Goal: Task Accomplishment & Management: Manage account settings

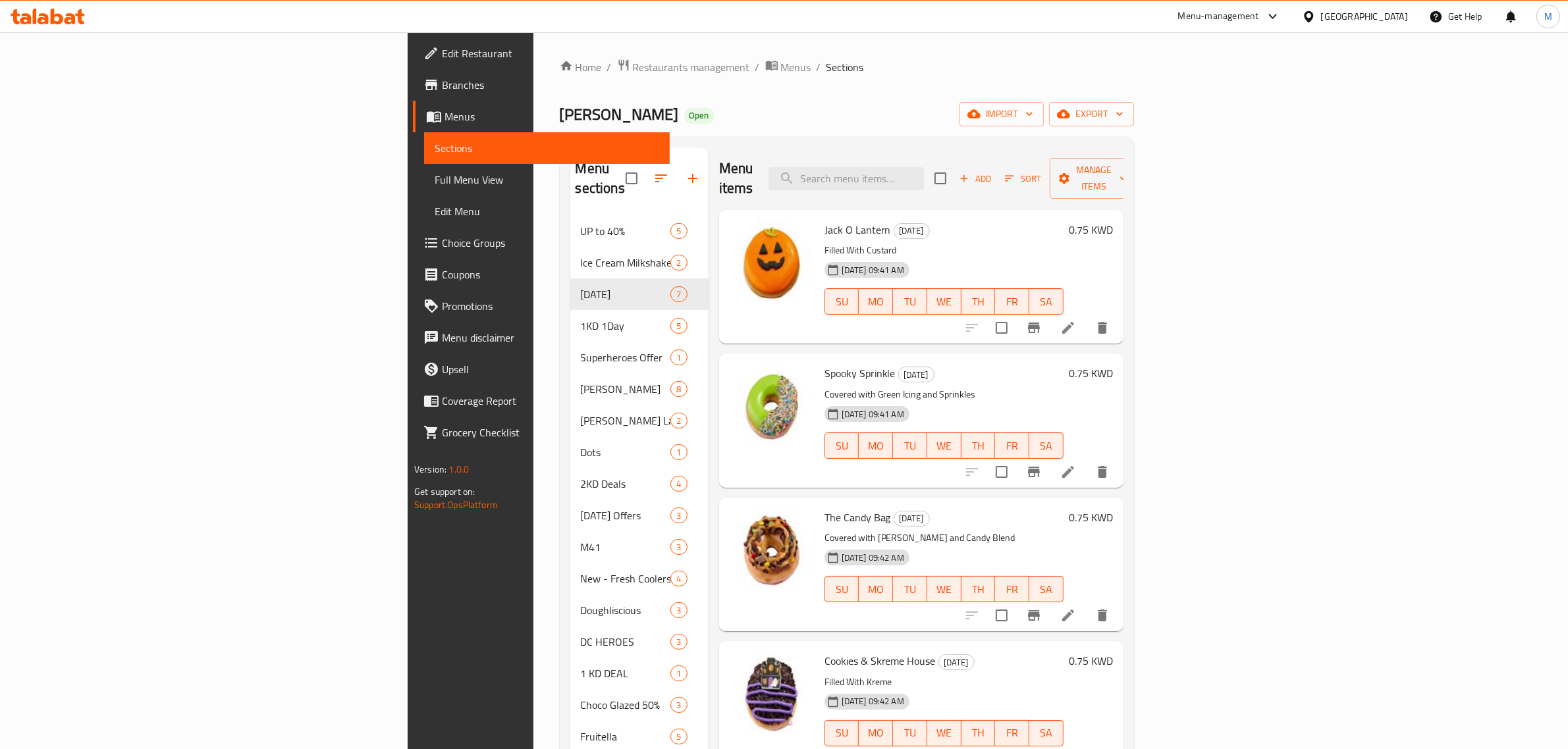
click at [1291, 18] on div "Menu-management" at bounding box center [1229, 17] width 124 height 32
click at [1281, 22] on icon at bounding box center [1273, 17] width 16 height 16
click at [1200, 265] on div "Vendor Portal Radmin" at bounding box center [1199, 261] width 88 height 14
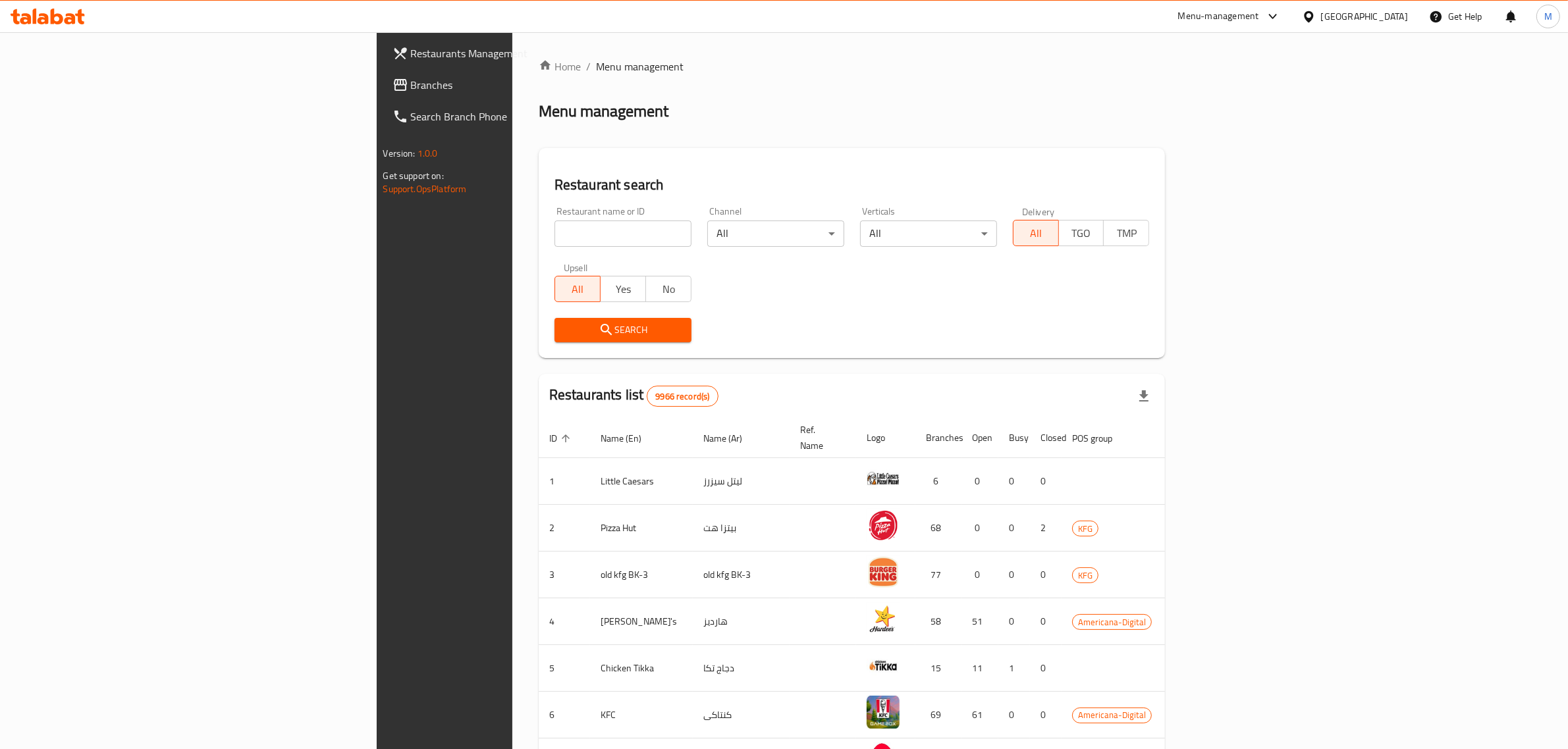
click at [554, 208] on div "Restaurant name or ID Restaurant name or ID" at bounding box center [622, 227] width 137 height 40
click at [554, 228] on input "search" at bounding box center [622, 233] width 137 height 26
click button "Search" at bounding box center [622, 330] width 137 height 24
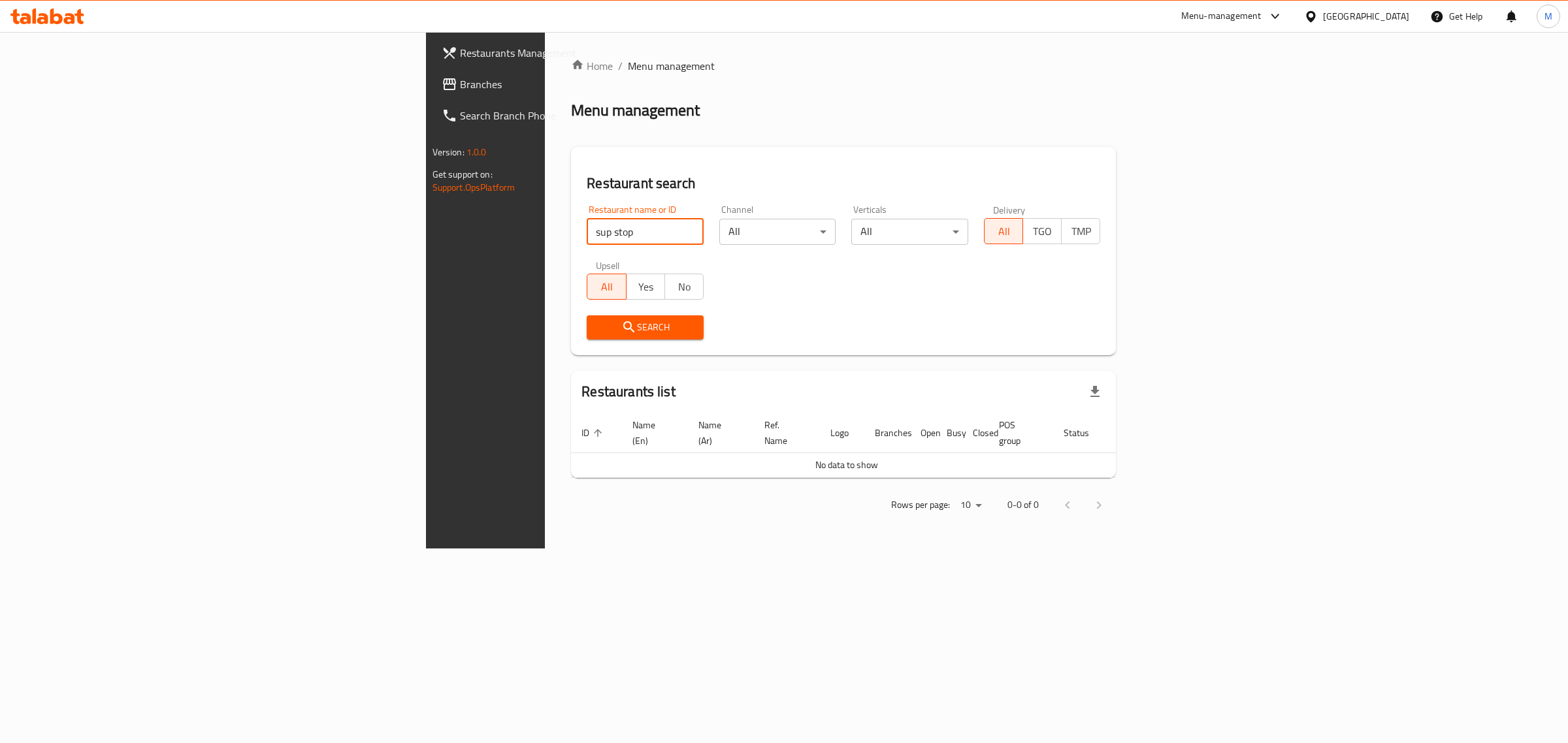
click at [587, 230] on input "sup stop" at bounding box center [645, 232] width 117 height 26
click button "Search" at bounding box center [645, 327] width 117 height 24
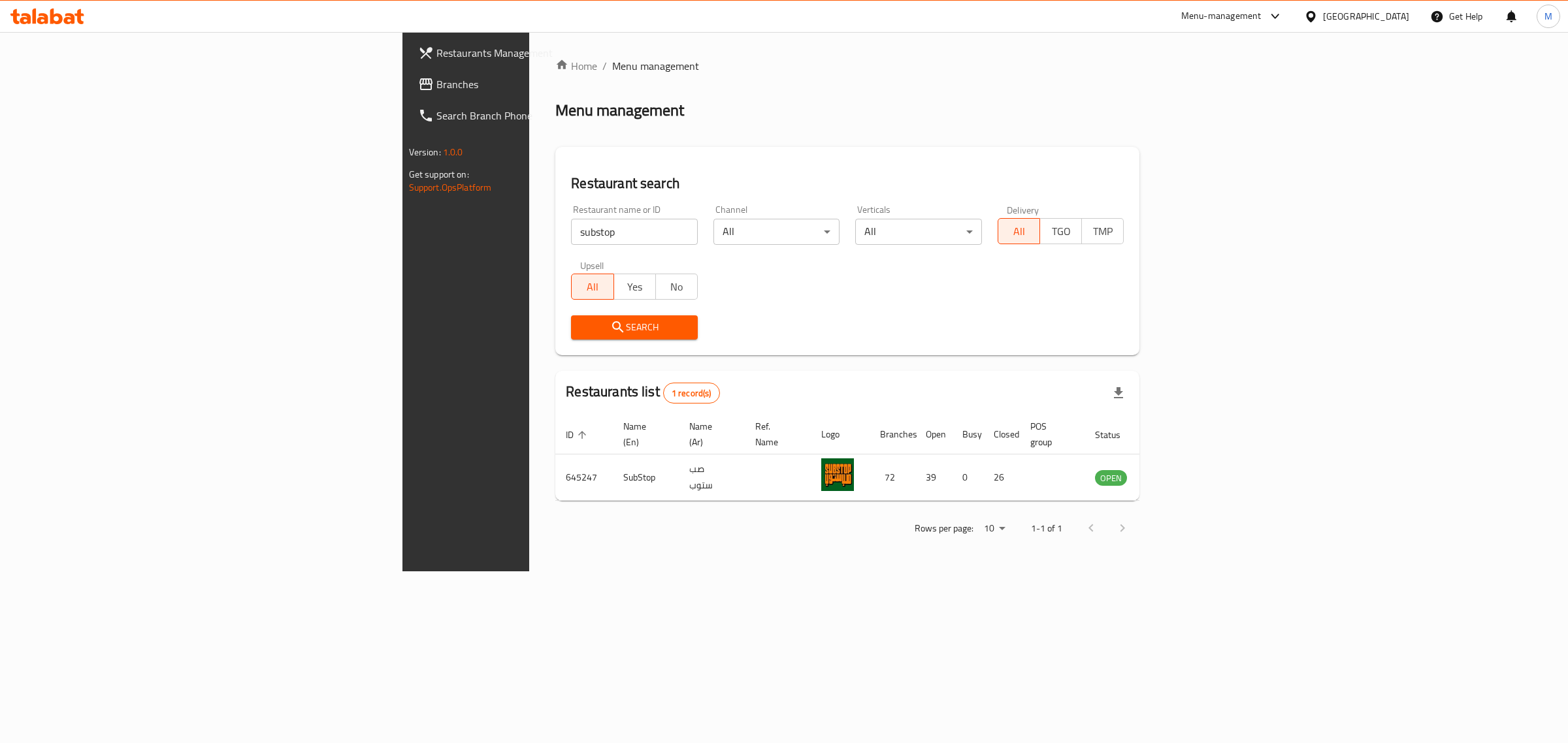
click at [571, 240] on input "substop" at bounding box center [634, 232] width 127 height 26
click at [571, 239] on input "substop" at bounding box center [634, 232] width 127 height 26
type input "Little Caesars"
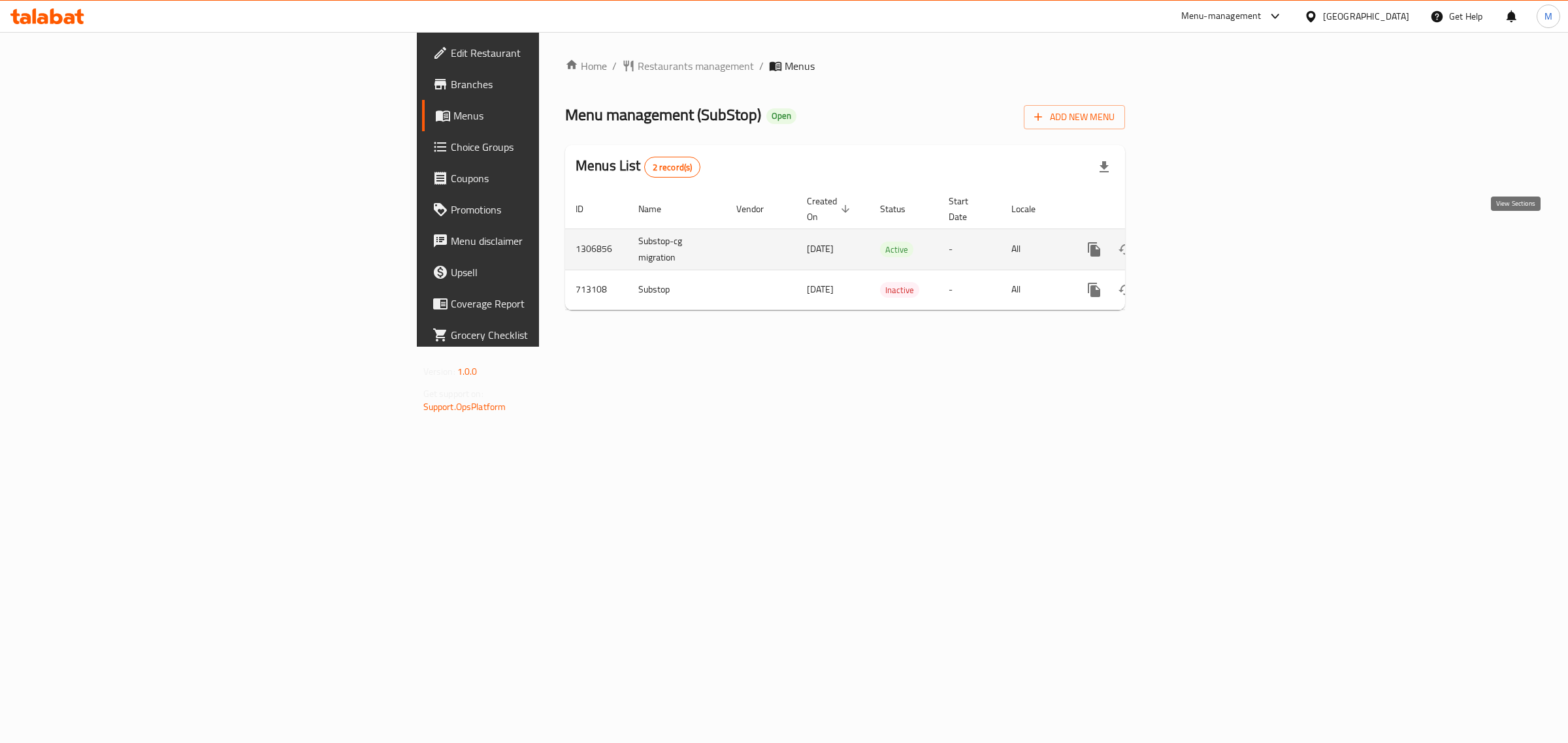
click at [1196, 242] on icon "enhanced table" at bounding box center [1188, 250] width 16 height 16
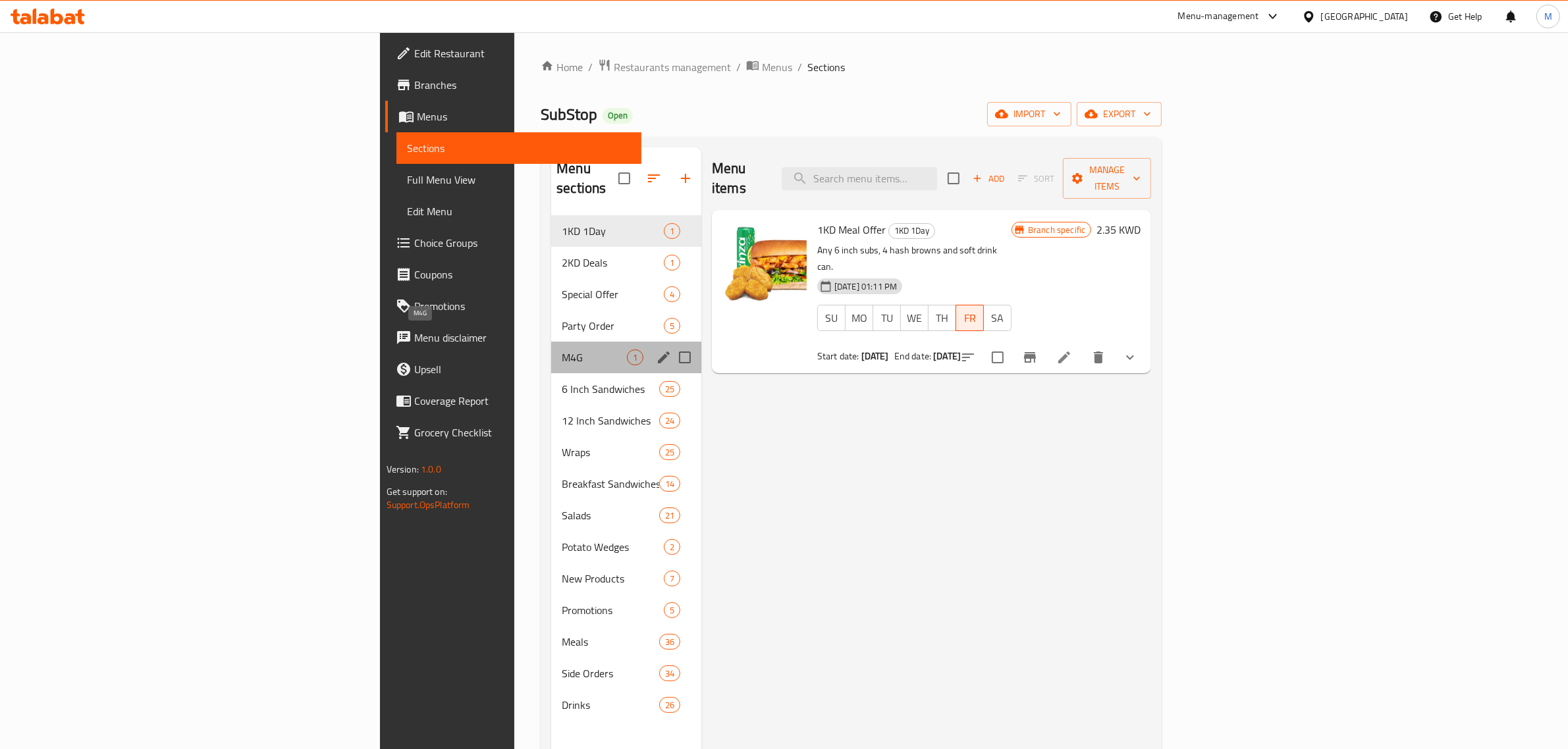
click at [562, 349] on span "M4G" at bounding box center [595, 357] width 66 height 16
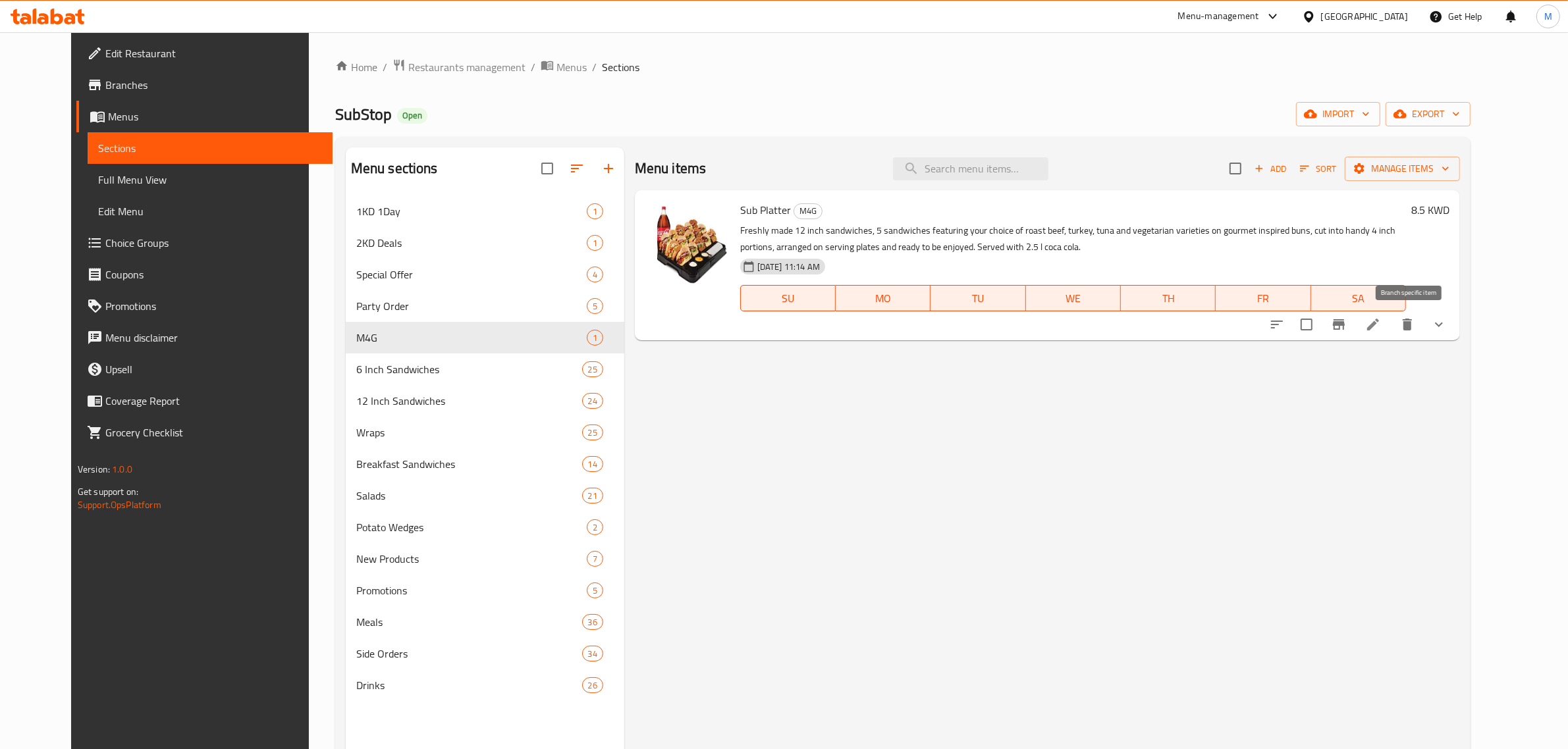
click at [1347, 329] on icon "Branch-specific-item" at bounding box center [1339, 325] width 16 height 16
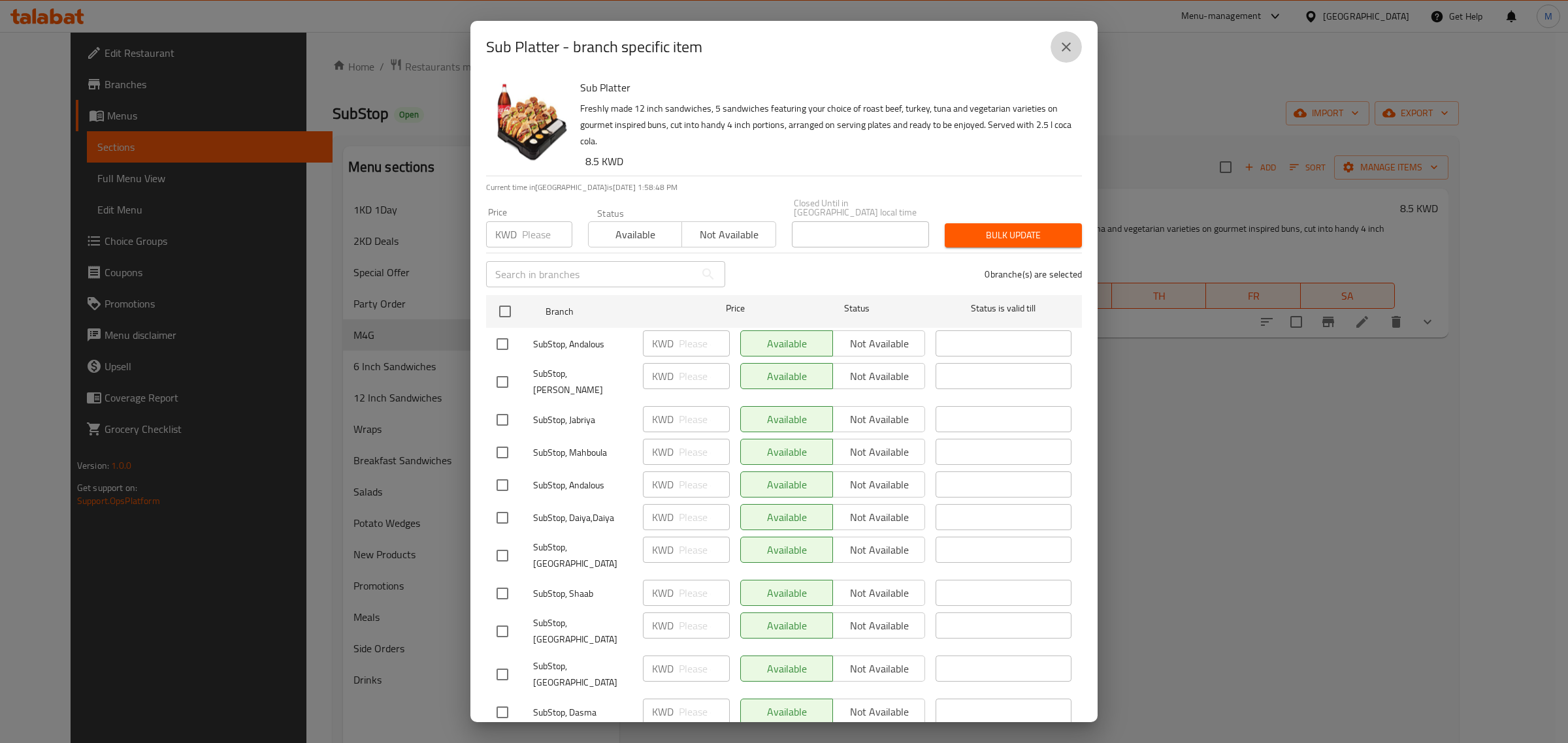
click at [1068, 44] on icon "close" at bounding box center [1066, 47] width 16 height 16
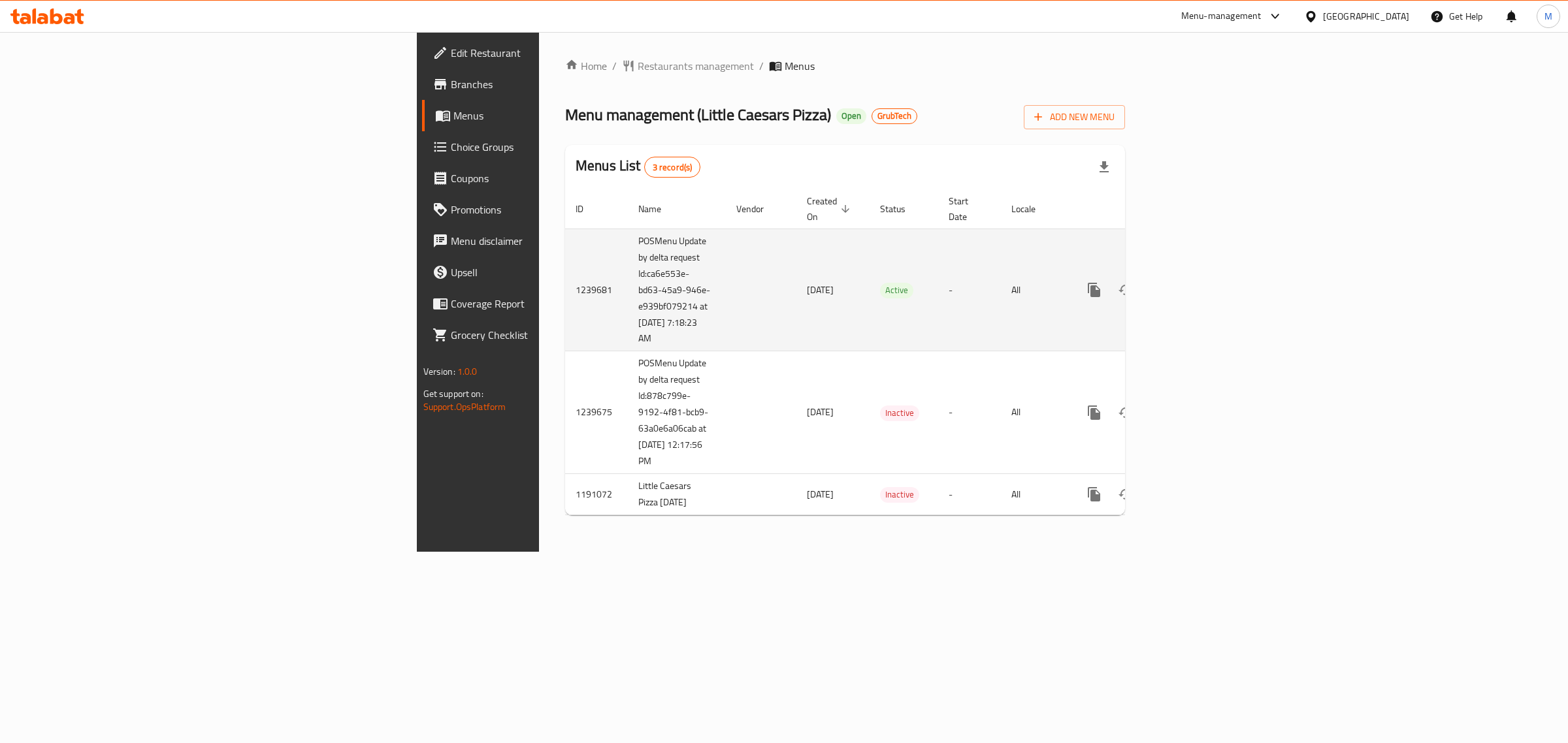
click at [1196, 282] on icon "enhanced table" at bounding box center [1188, 290] width 16 height 16
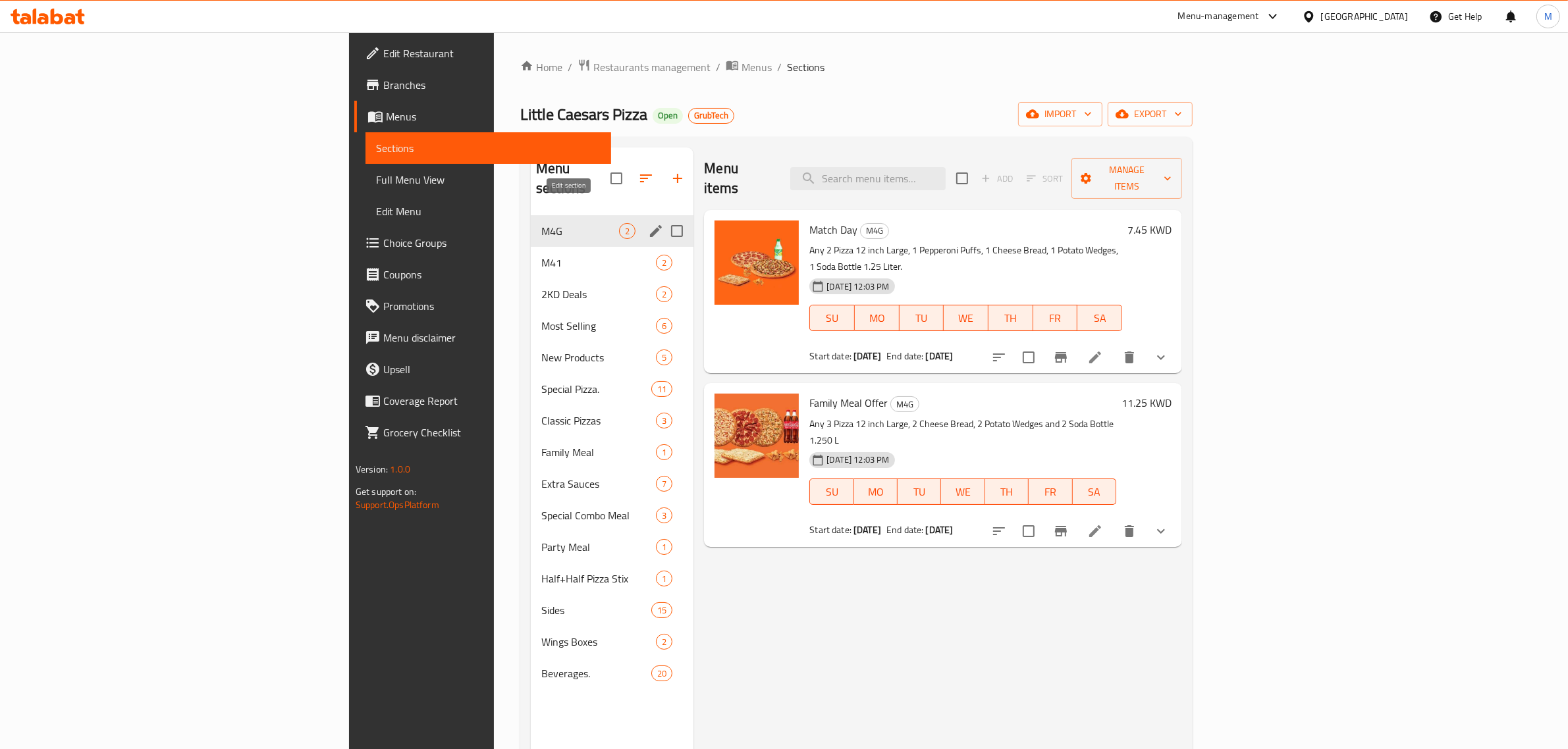
click at [650, 225] on icon "edit" at bounding box center [656, 231] width 12 height 12
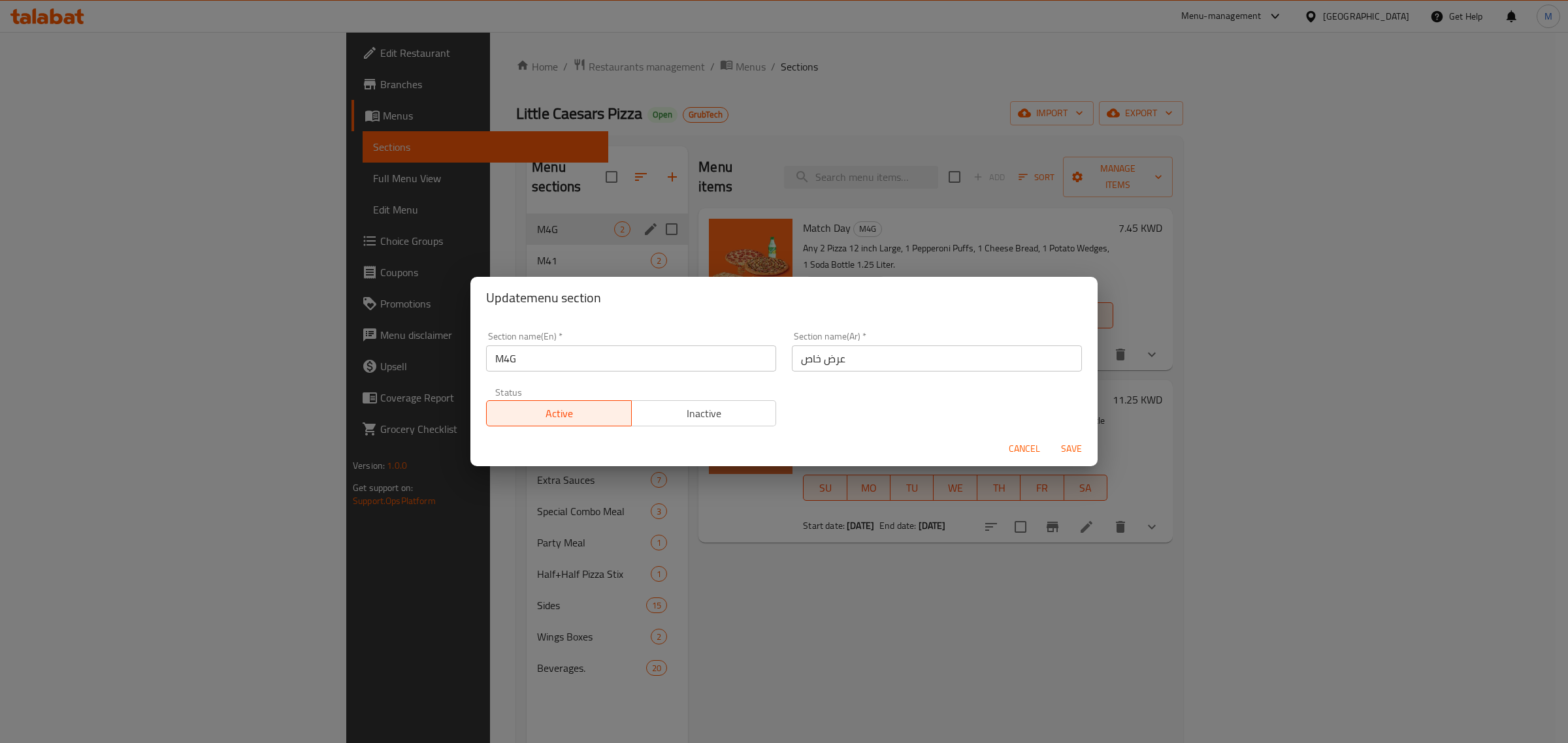
click at [994, 538] on div "Update menu section Section name(En)   * M4G Section name(En) * Section name(Ar…" at bounding box center [784, 371] width 1568 height 743
click at [1020, 442] on span "Cancel" at bounding box center [1025, 449] width 32 height 17
